Goal: Find specific page/section: Find specific page/section

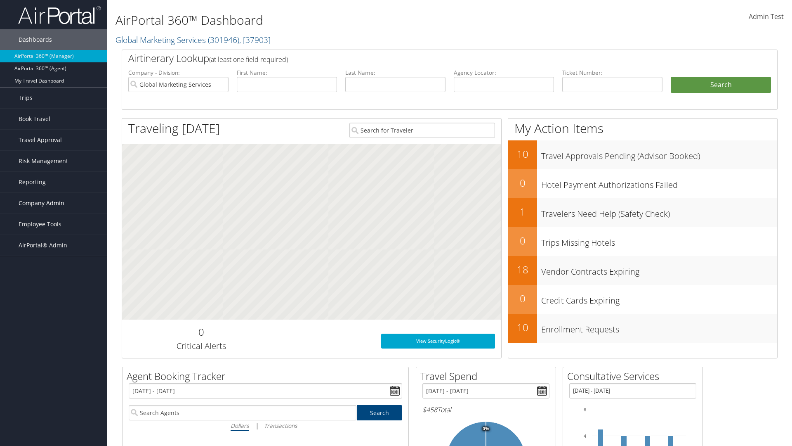
click at [54, 203] on span "Company Admin" at bounding box center [42, 203] width 46 height 21
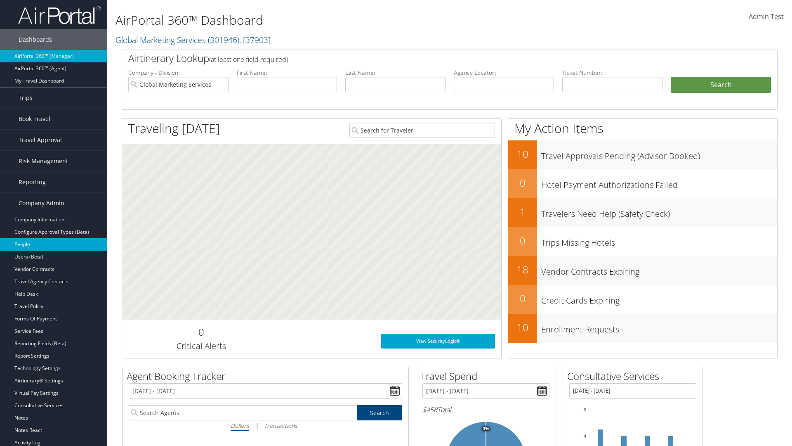
click at [54, 244] on link "People" at bounding box center [53, 244] width 107 height 12
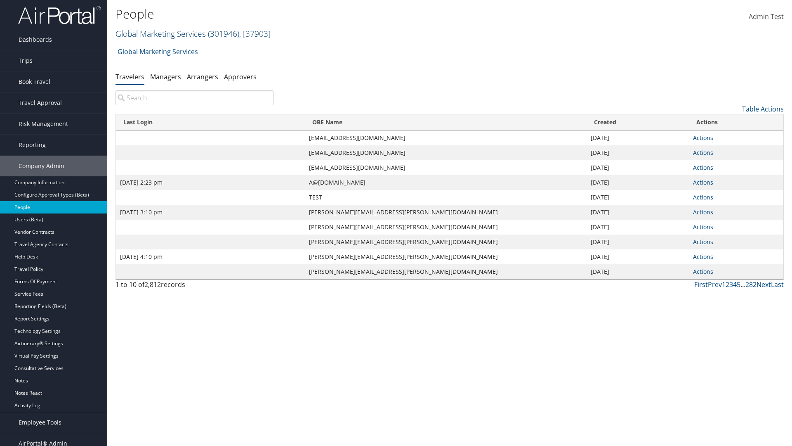
click at [160, 33] on link "Global Marketing Services ( 301946 ) , [ 37903 ]" at bounding box center [193, 33] width 155 height 11
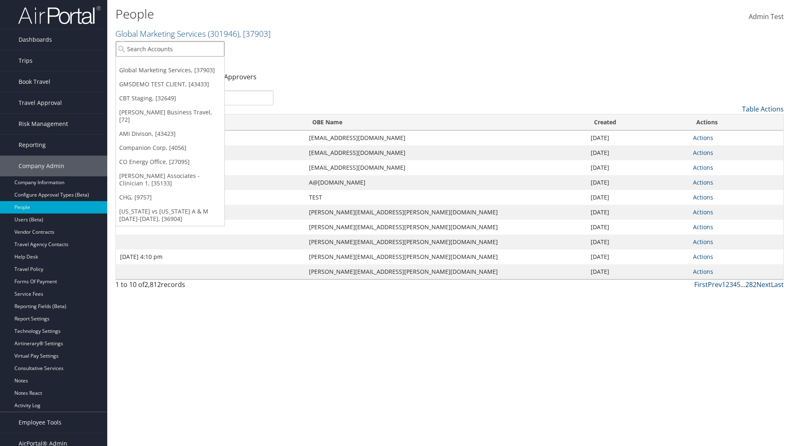
click at [170, 49] on input "search" at bounding box center [170, 48] width 108 height 15
type input "Global Marketing Services"
click at [178, 64] on div "Global Marketing Services (301946), [37903]" at bounding box center [177, 63] width 133 height 7
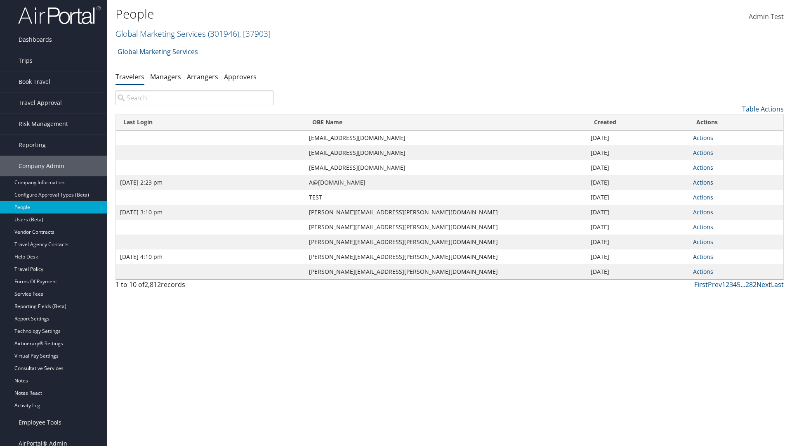
click at [194, 98] on input "search" at bounding box center [195, 97] width 158 height 15
type input "[DATE] 2:23 pm"
